Goal: Task Accomplishment & Management: Manage account settings

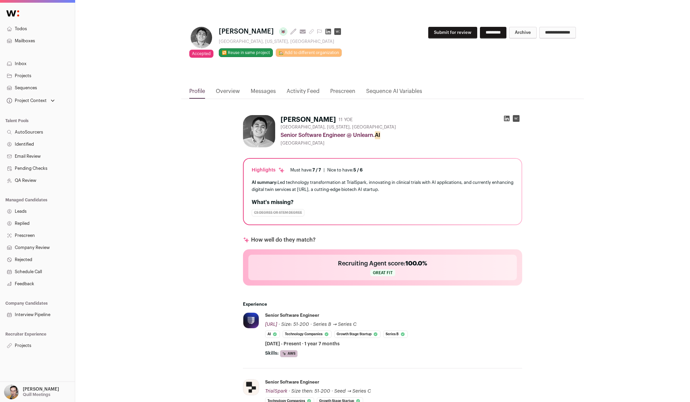
click at [382, 92] on link "Sequence AI Variables" at bounding box center [394, 92] width 56 height 11
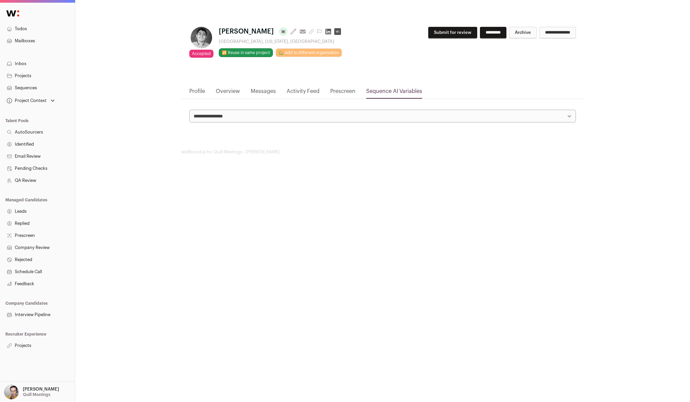
click at [231, 94] on link "Overview" at bounding box center [228, 92] width 24 height 11
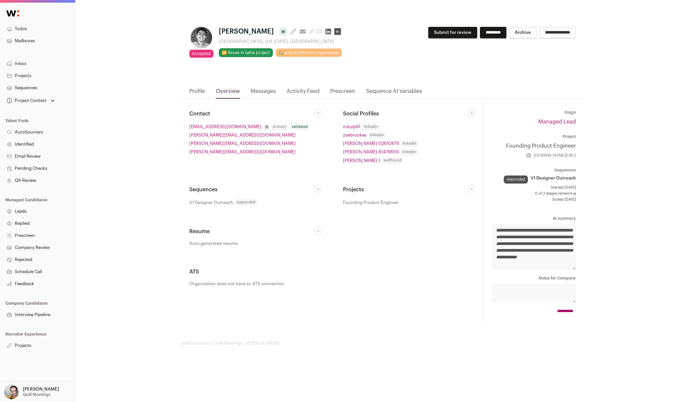
click at [264, 94] on link "Messages" at bounding box center [263, 92] width 25 height 11
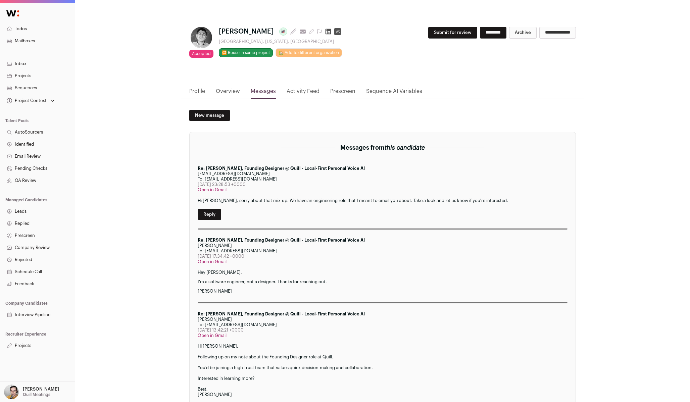
click at [308, 89] on link "Activity Feed" at bounding box center [303, 92] width 33 height 11
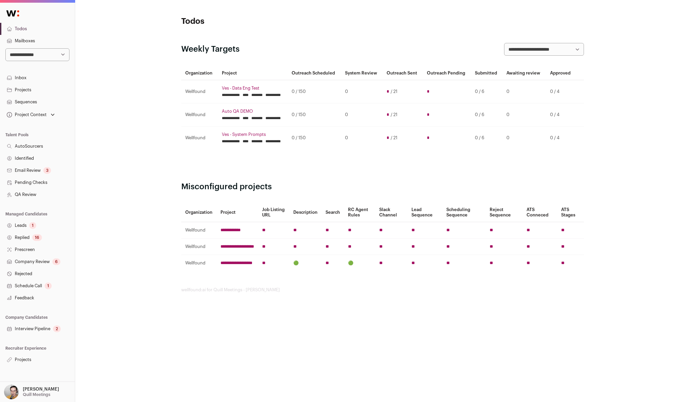
click at [27, 360] on link "Projects" at bounding box center [37, 360] width 75 height 12
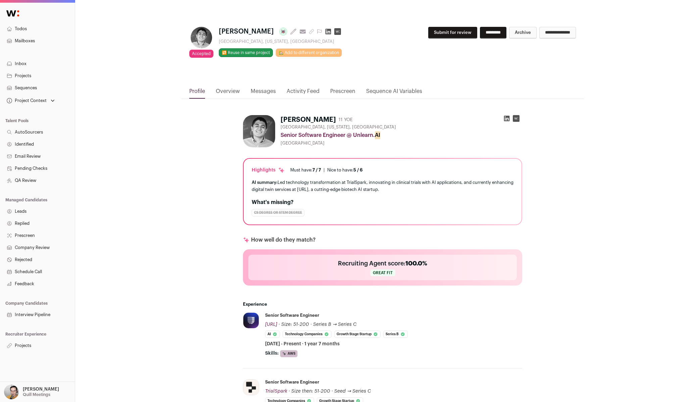
click at [309, 93] on link "Activity Feed" at bounding box center [303, 92] width 33 height 11
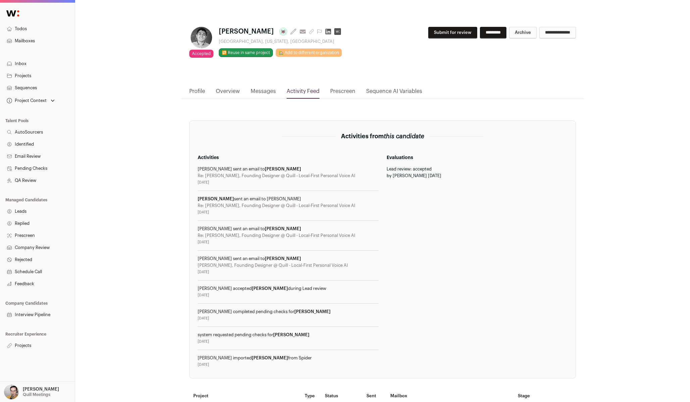
scroll to position [136, 0]
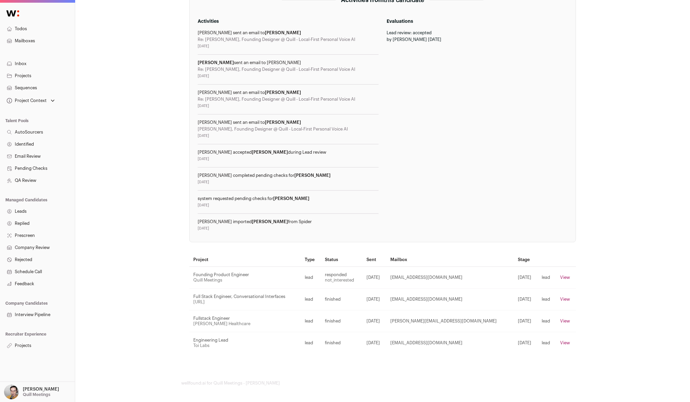
click at [32, 344] on link "Projects" at bounding box center [37, 346] width 75 height 12
click at [23, 348] on link "Projects" at bounding box center [37, 346] width 75 height 12
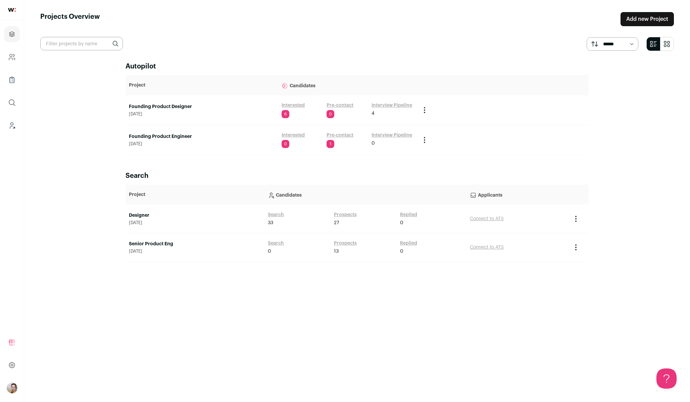
click at [143, 216] on link "Designer" at bounding box center [195, 215] width 132 height 7
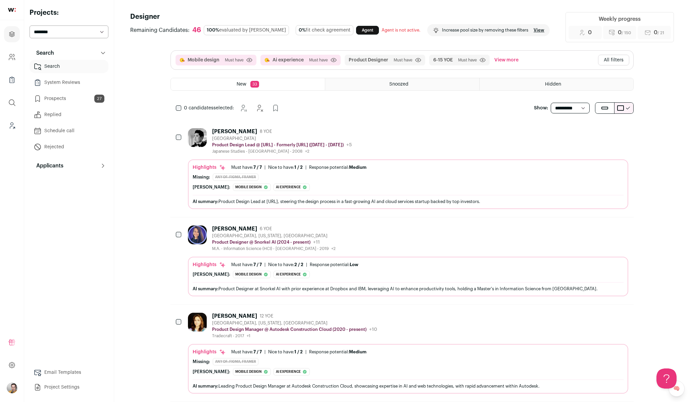
click at [64, 98] on link "Prospects 27" at bounding box center [69, 98] width 79 height 13
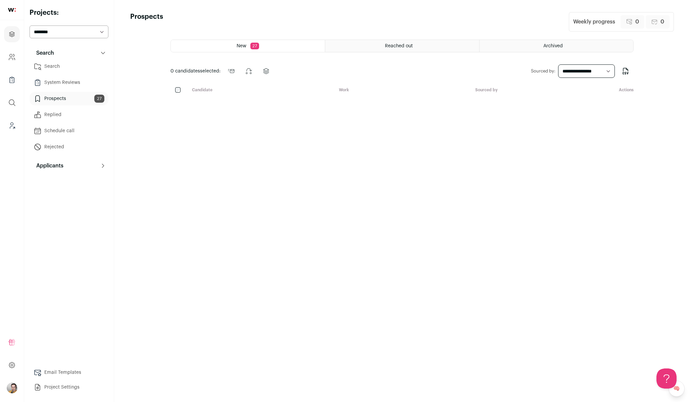
click at [106, 166] on button "Applicants" at bounding box center [69, 165] width 79 height 13
click at [568, 76] on select "**********" at bounding box center [586, 70] width 57 height 13
select select "***"
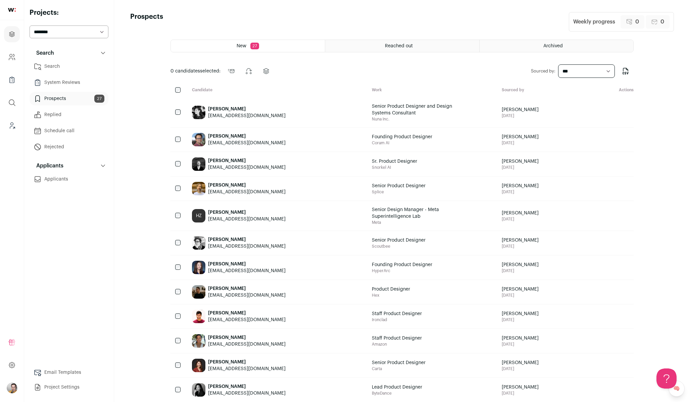
click at [11, 388] on img "Open dropdown" at bounding box center [12, 387] width 11 height 11
click at [54, 338] on button "Admin" at bounding box center [60, 341] width 74 height 7
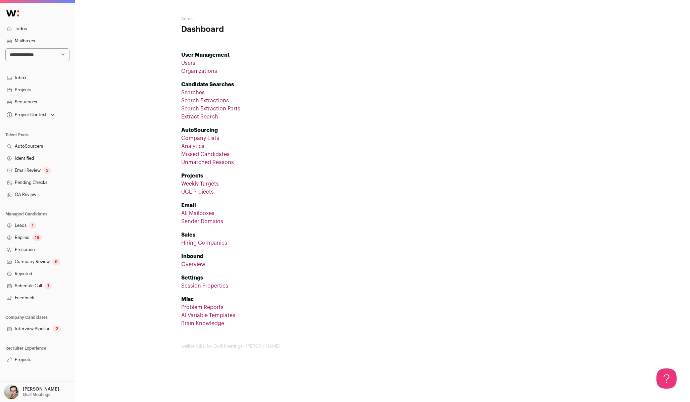
click at [40, 225] on link "Leads 1" at bounding box center [37, 225] width 75 height 12
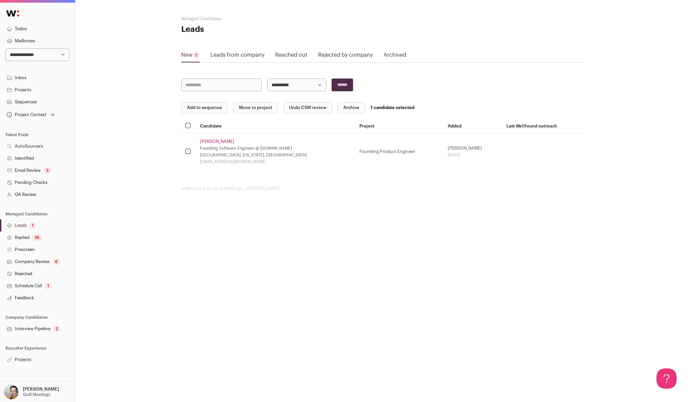
click at [190, 106] on button "Add to sequence" at bounding box center [204, 107] width 47 height 11
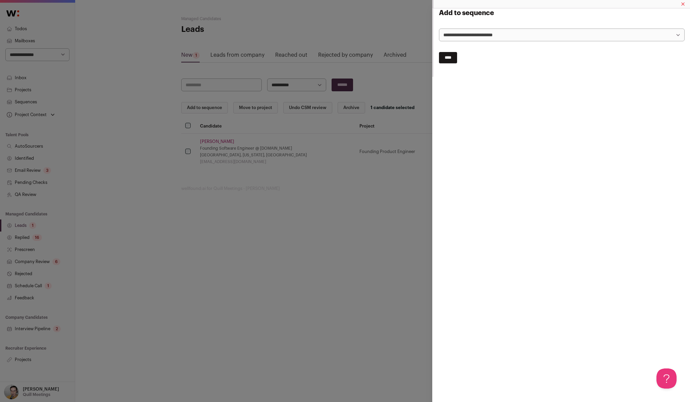
click at [155, 104] on div "**********" at bounding box center [345, 201] width 690 height 402
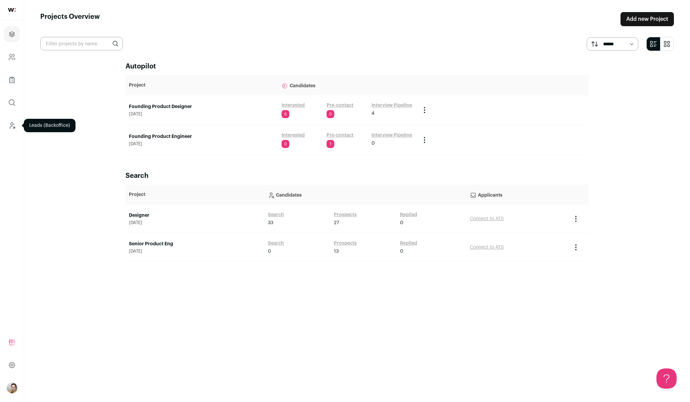
click at [9, 123] on icon "Leads (Backoffice)" at bounding box center [12, 125] width 8 height 8
